Goal: Check status

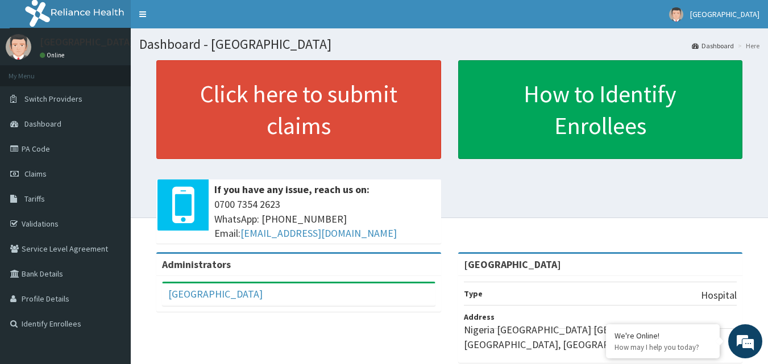
drag, startPoint x: 36, startPoint y: 175, endPoint x: 137, endPoint y: 230, distance: 114.9
click at [35, 176] on span "Claims" at bounding box center [35, 174] width 22 height 10
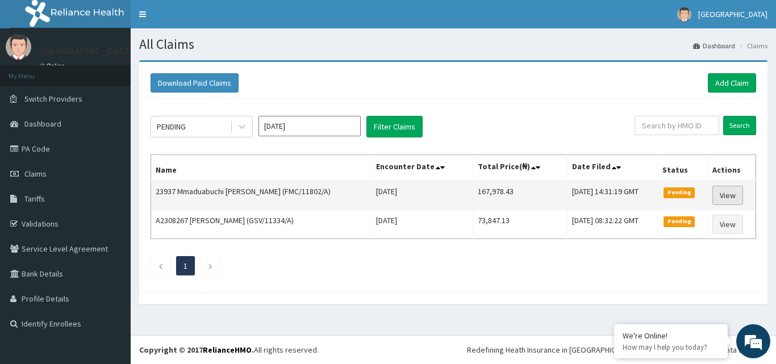
click at [730, 196] on link "View" at bounding box center [728, 195] width 31 height 19
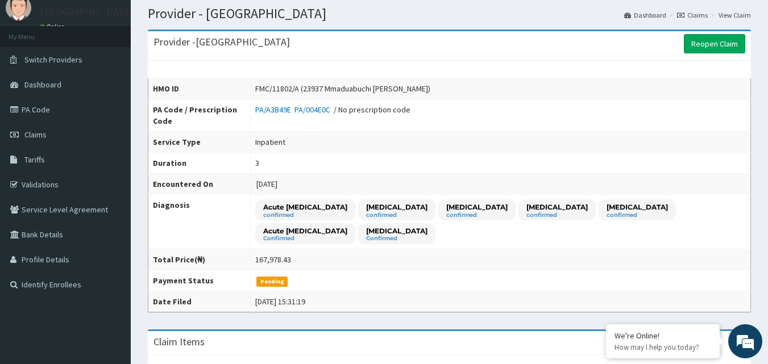
scroll to position [19, 0]
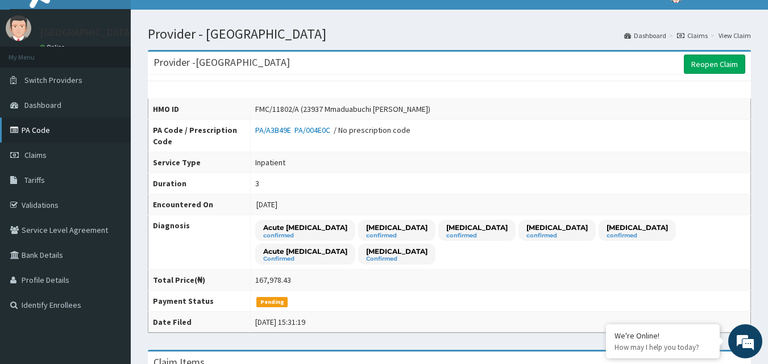
click at [40, 131] on link "PA Code" at bounding box center [65, 130] width 131 height 25
